Goal: Task Accomplishment & Management: Manage account settings

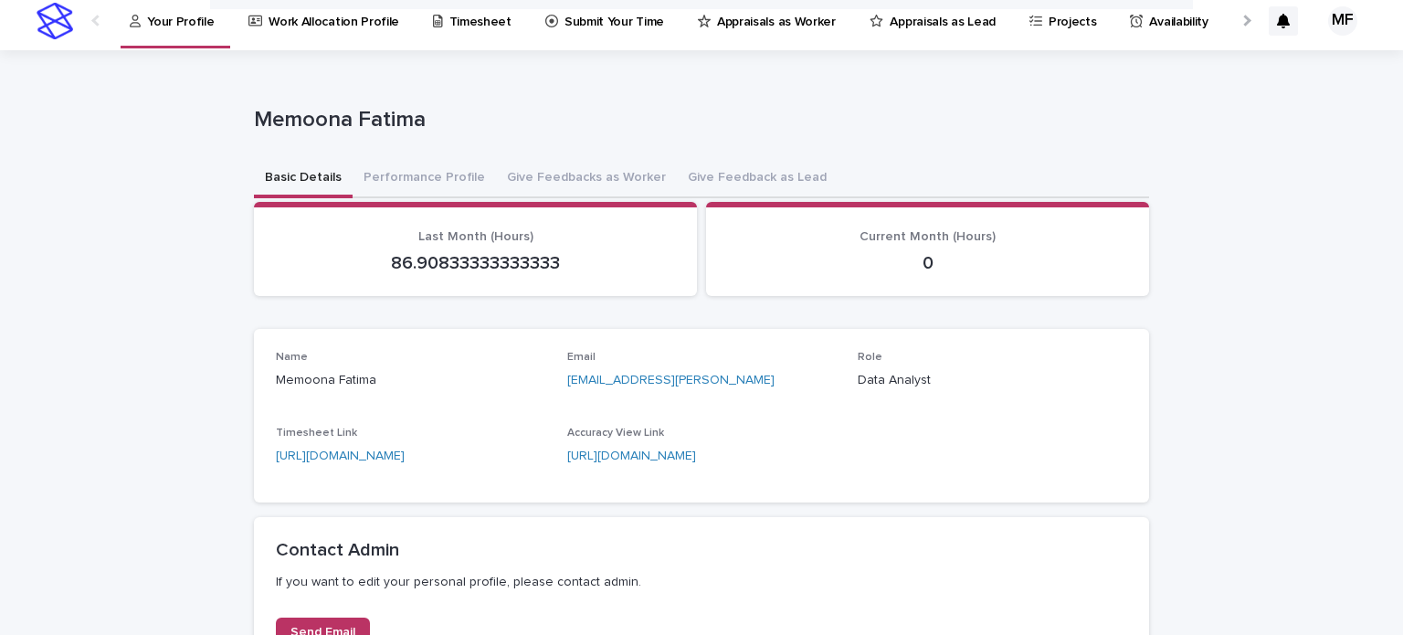
scroll to position [5, 0]
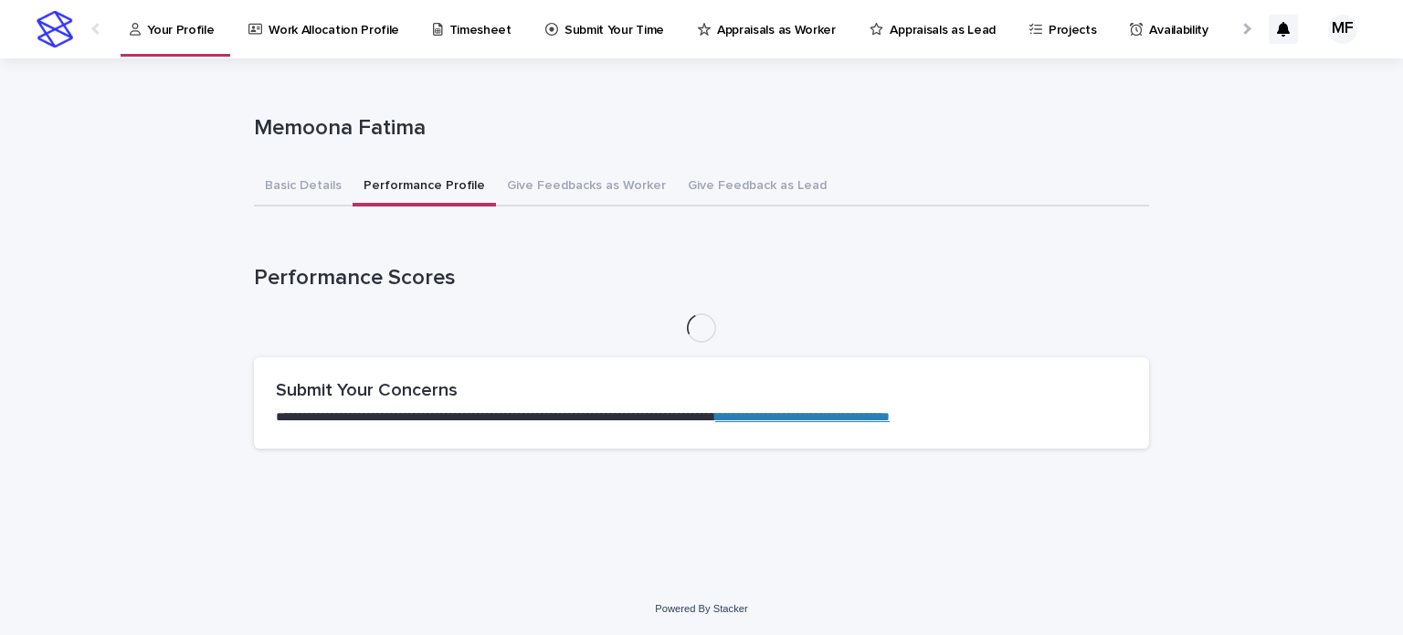
click at [429, 171] on button "Performance Profile" at bounding box center [424, 187] width 143 height 38
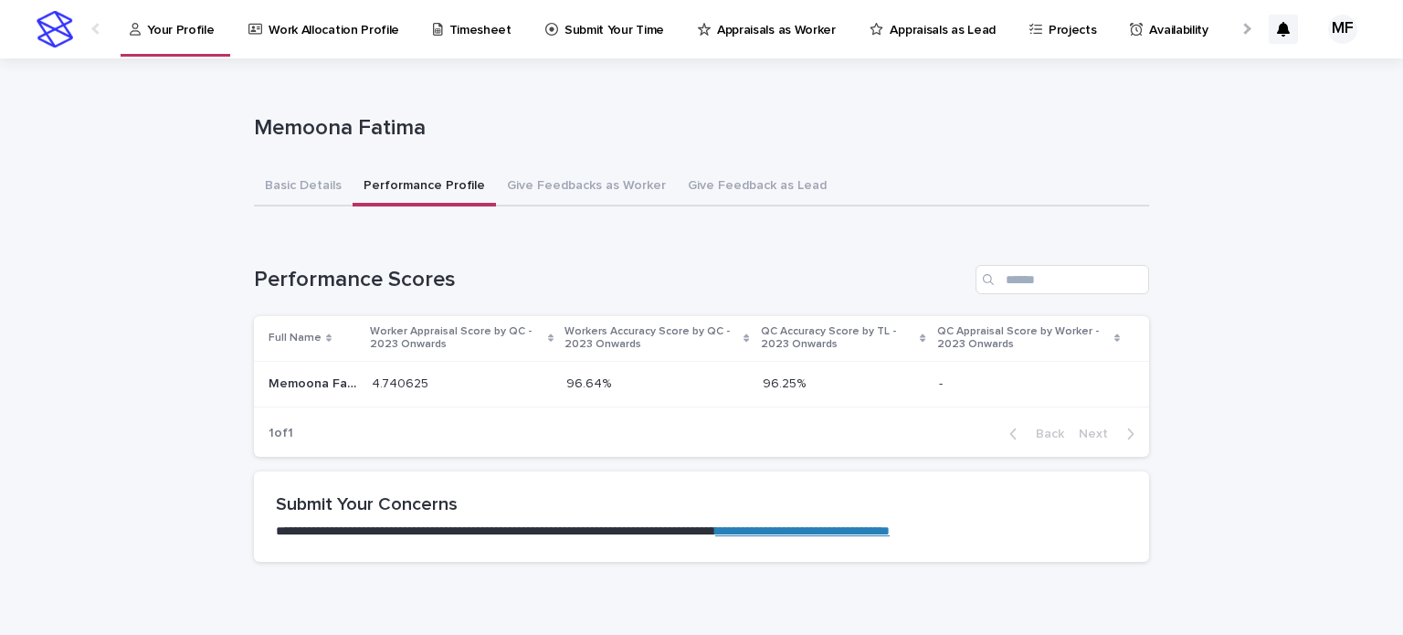
click at [467, 36] on p "Timesheet" at bounding box center [480, 19] width 62 height 38
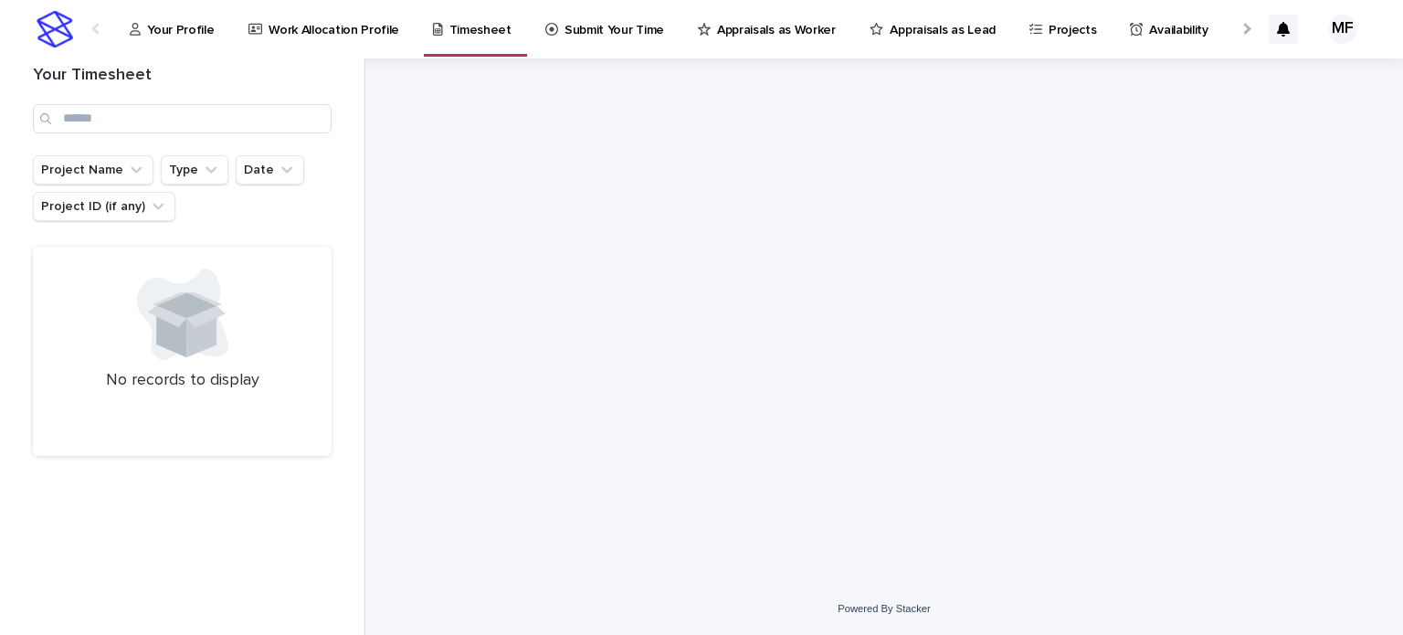
click at [594, 43] on link "Submit Your Time" at bounding box center [607, 28] width 129 height 57
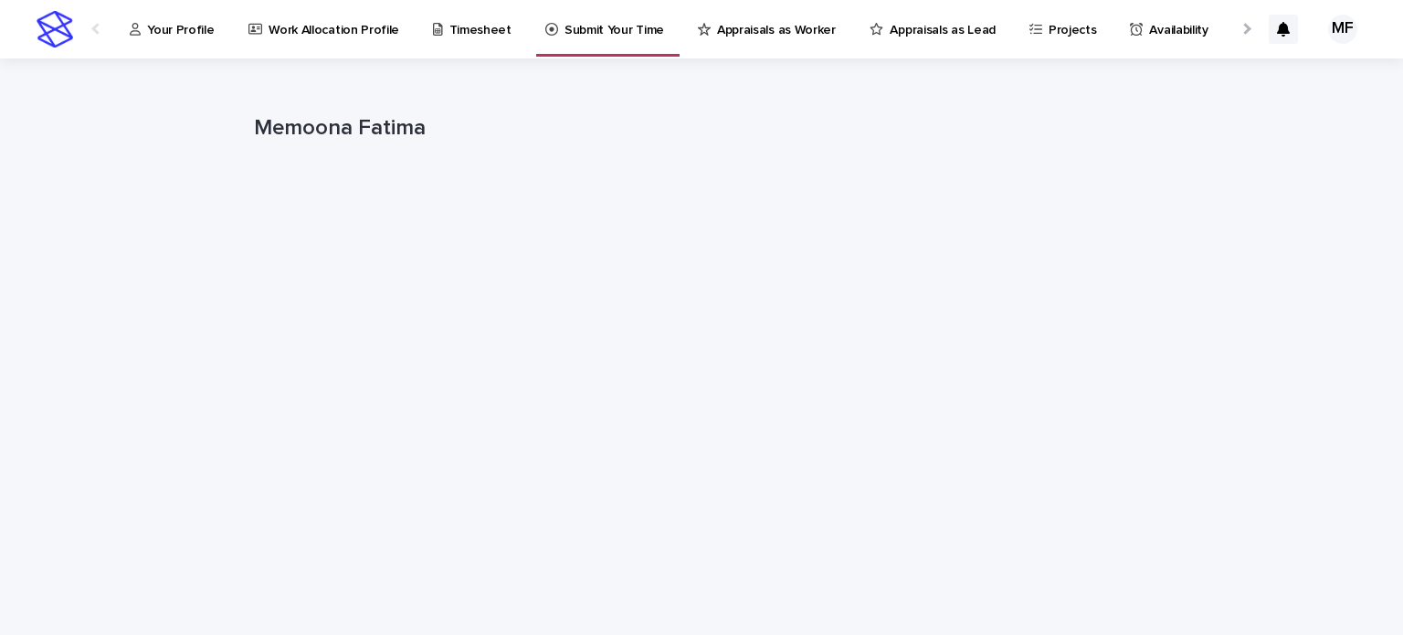
click at [175, 36] on p "Your Profile" at bounding box center [180, 19] width 67 height 38
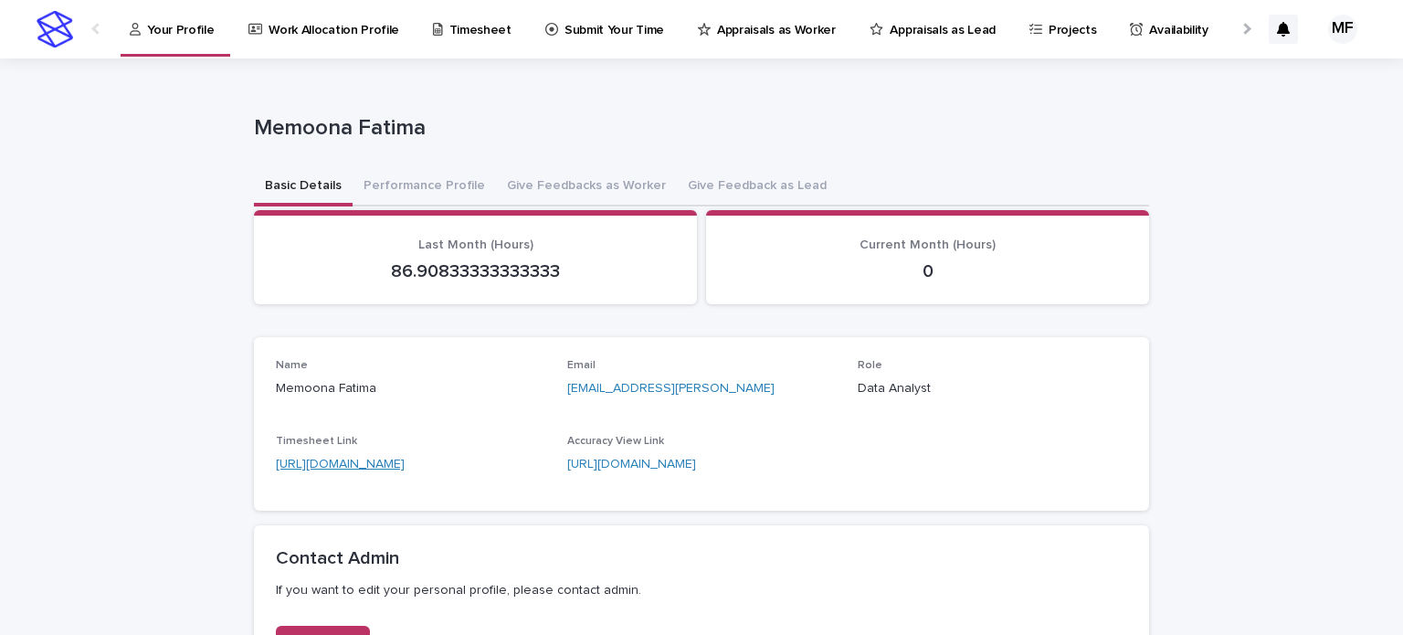
click at [405, 469] on link "[URL][DOMAIN_NAME]" at bounding box center [340, 464] width 129 height 13
drag, startPoint x: 375, startPoint y: 273, endPoint x: 559, endPoint y: 261, distance: 184.0
click at [559, 261] on p "86.90833333333333" at bounding box center [475, 271] width 399 height 22
copy p "86.90833333333333"
